Goal: Task Accomplishment & Management: Complete application form

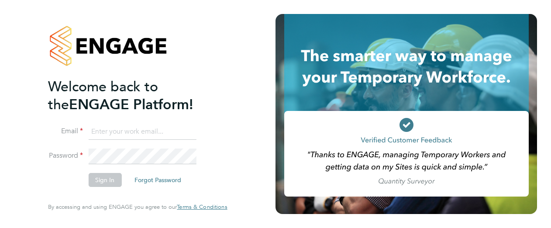
type input "[PERSON_NAME][EMAIL_ADDRESS][PERSON_NAME][DOMAIN_NAME]"
click at [102, 176] on button "Sign In" at bounding box center [104, 180] width 33 height 14
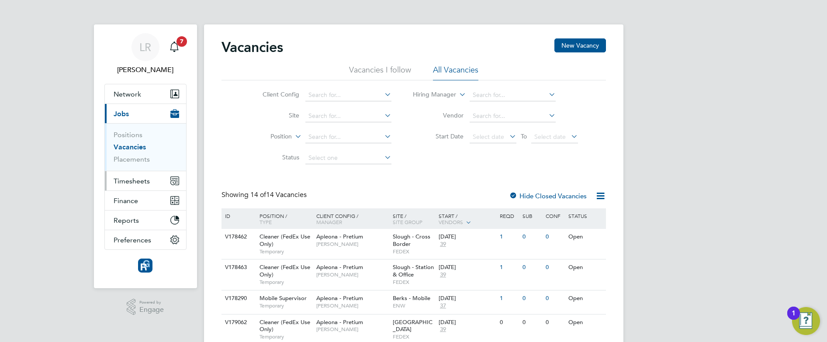
click at [143, 182] on span "Timesheets" at bounding box center [132, 181] width 36 height 8
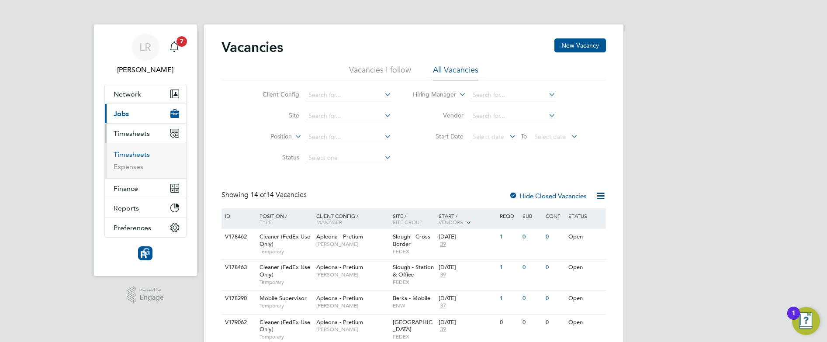
click at [128, 156] on link "Timesheets" at bounding box center [132, 154] width 36 height 8
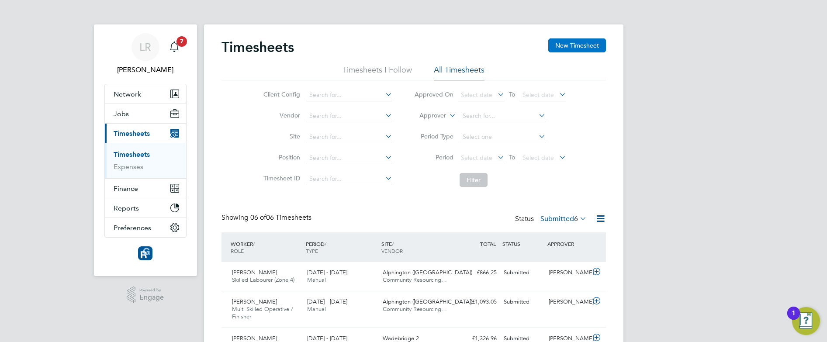
click at [570, 49] on button "New Timesheet" at bounding box center [577, 45] width 58 height 14
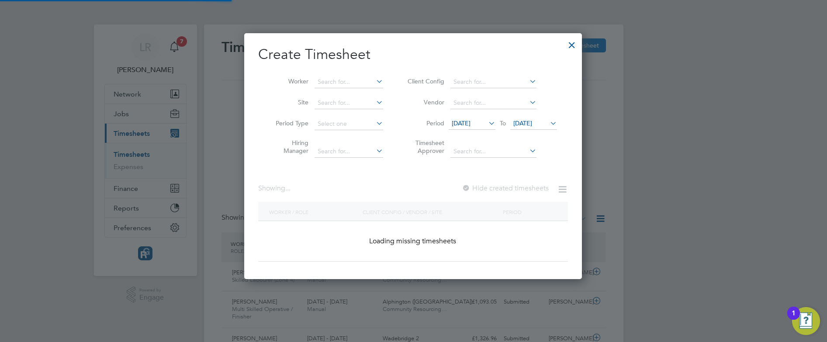
scroll to position [655, 338]
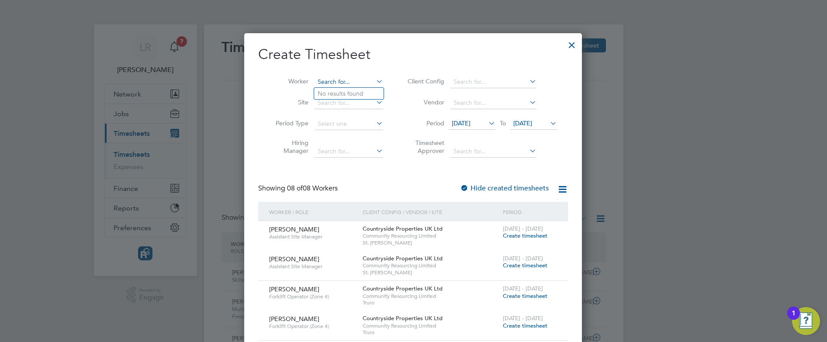
click at [333, 81] on input at bounding box center [349, 82] width 69 height 12
click at [337, 95] on li "Oliver Groves" at bounding box center [368, 94] width 108 height 12
type input "Oliver Groves"
click at [500, 187] on label "Hide created timesheets" at bounding box center [504, 188] width 89 height 9
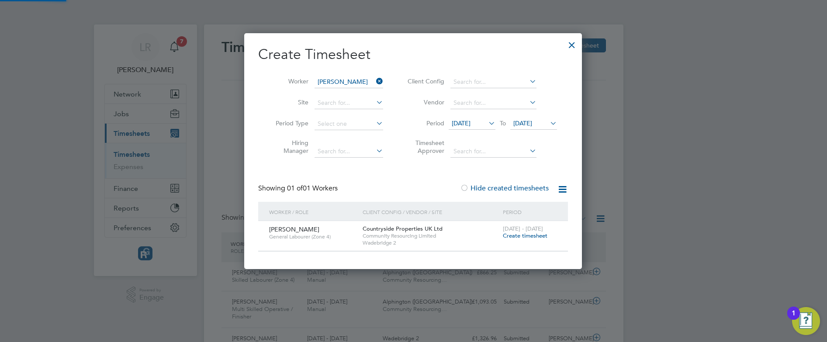
scroll to position [235, 338]
click at [518, 237] on span "Create timesheet" at bounding box center [525, 235] width 45 height 7
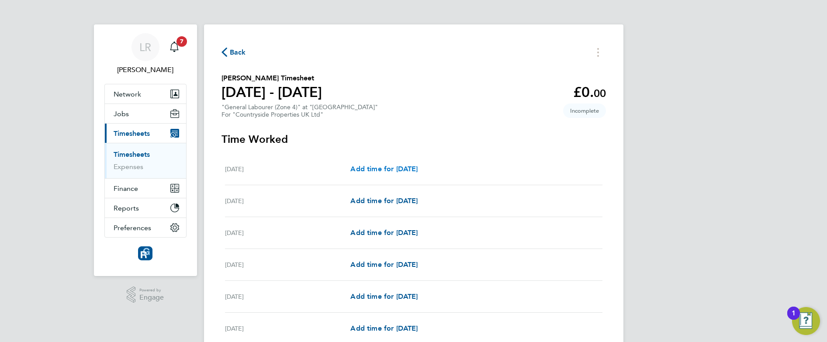
click at [387, 170] on span "Add time for Mon 18 Aug" at bounding box center [383, 169] width 67 height 8
select select "30"
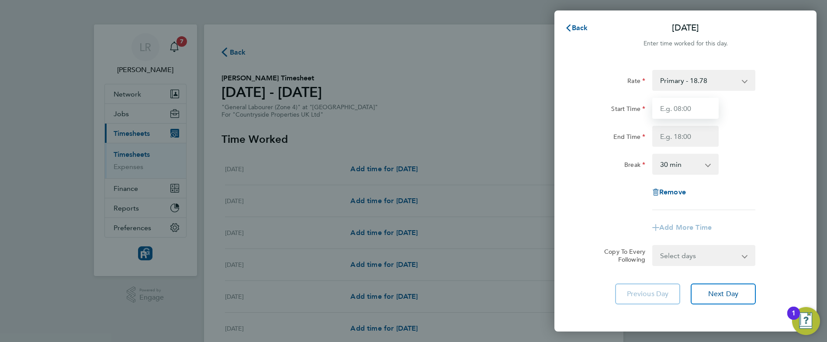
click at [698, 104] on input "Start Time" at bounding box center [685, 108] width 66 height 21
type input "07:30"
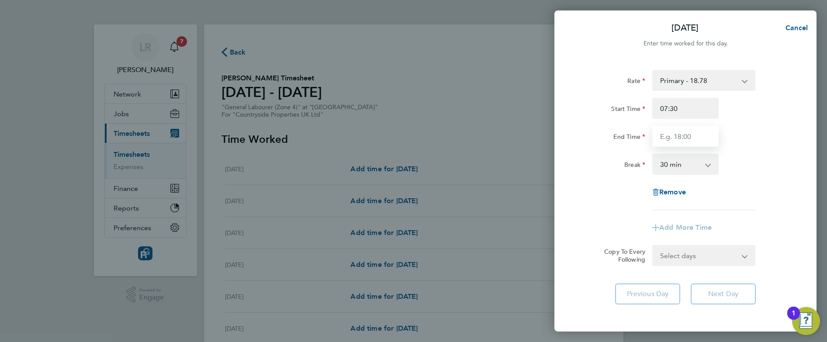
click at [682, 138] on input "End Time" at bounding box center [685, 136] width 66 height 21
type input "17:30"
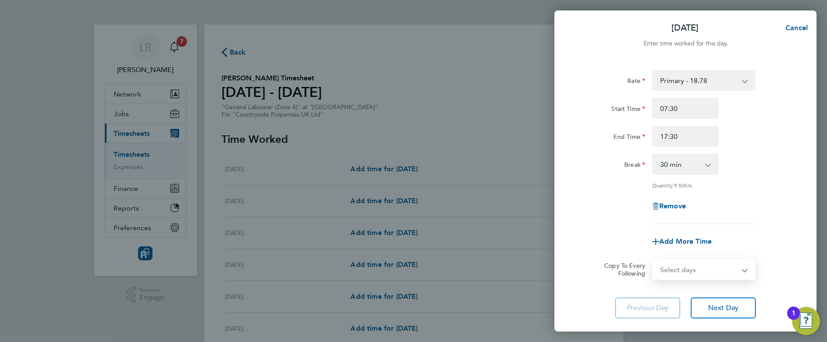
click at [681, 257] on form "Rate Primary - 18.78 skilled - 20.05 Start Time 07:30 End Time 17:30 Break 0 mi…" at bounding box center [685, 175] width 213 height 210
select select "WEEKDAY"
click at [653, 260] on select "Select days Day Weekday (Mon-Fri) Weekend (Sat-Sun) Tuesday Wednesday Thursday …" at bounding box center [699, 269] width 92 height 19
select select "2025-08-24"
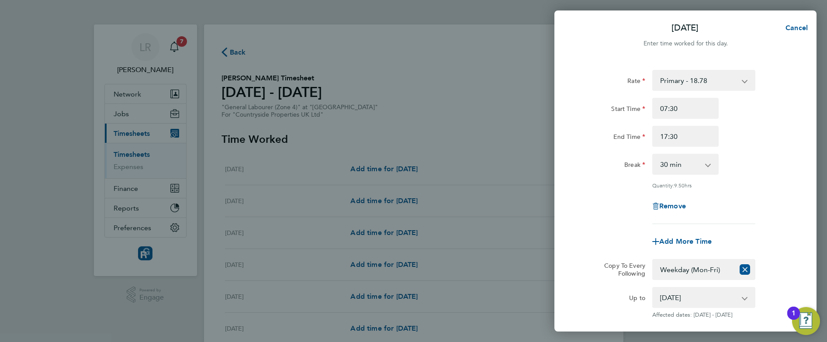
click at [590, 194] on div "Rate Primary - 18.78 skilled - 20.05 Start Time 07:30 End Time 17:30 Break 0 mi…" at bounding box center [685, 147] width 213 height 154
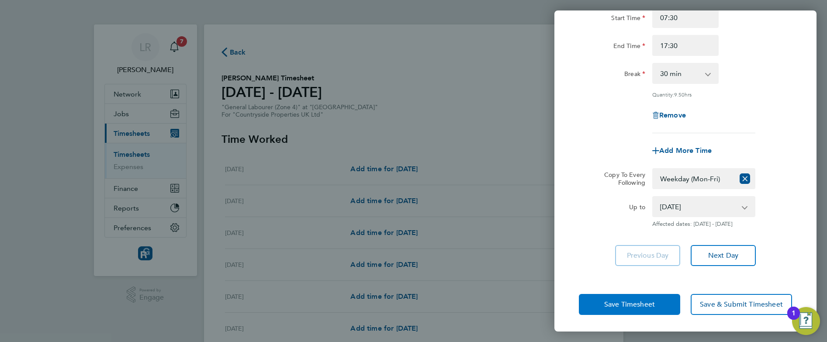
click at [602, 309] on button "Save Timesheet" at bounding box center [629, 304] width 101 height 21
